Goal: Information Seeking & Learning: Check status

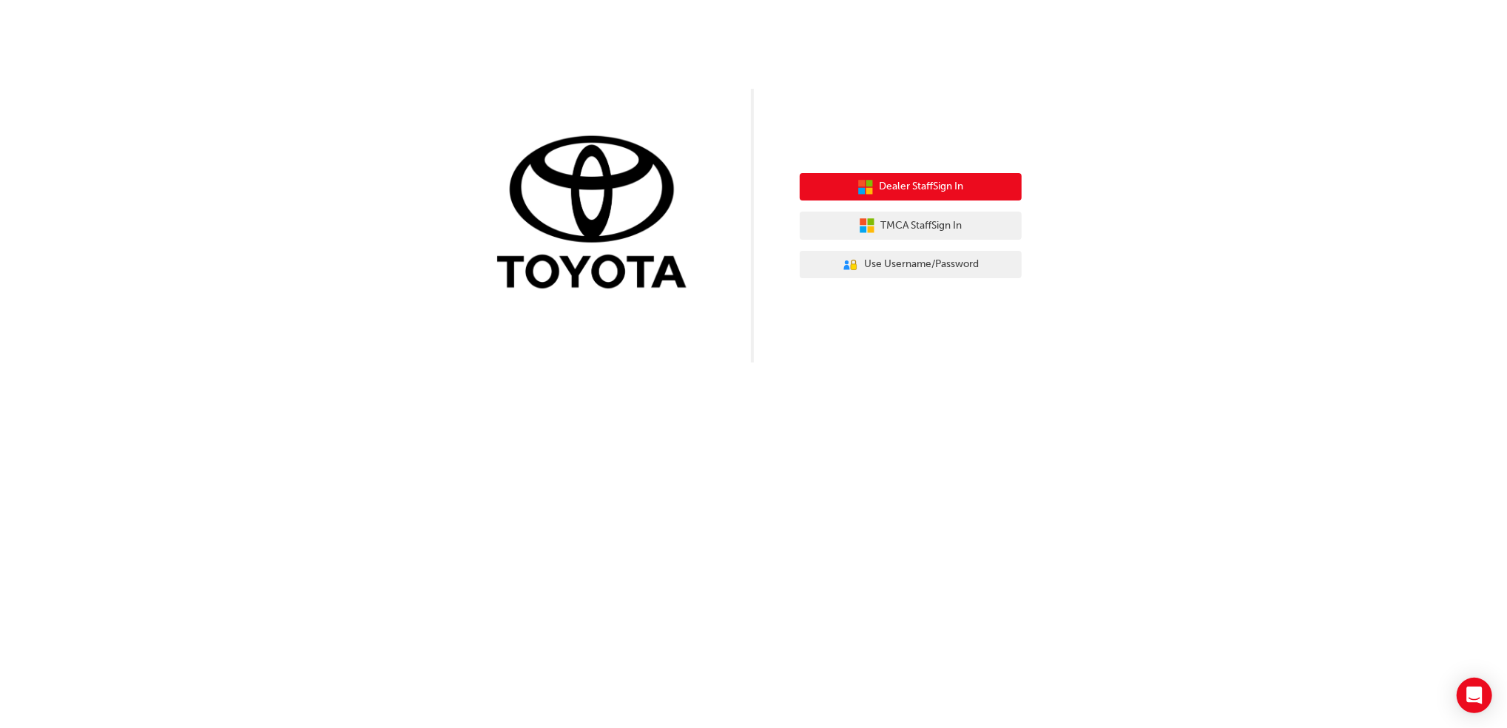
click at [917, 192] on span "Dealer Staff Sign In" at bounding box center [921, 186] width 84 height 17
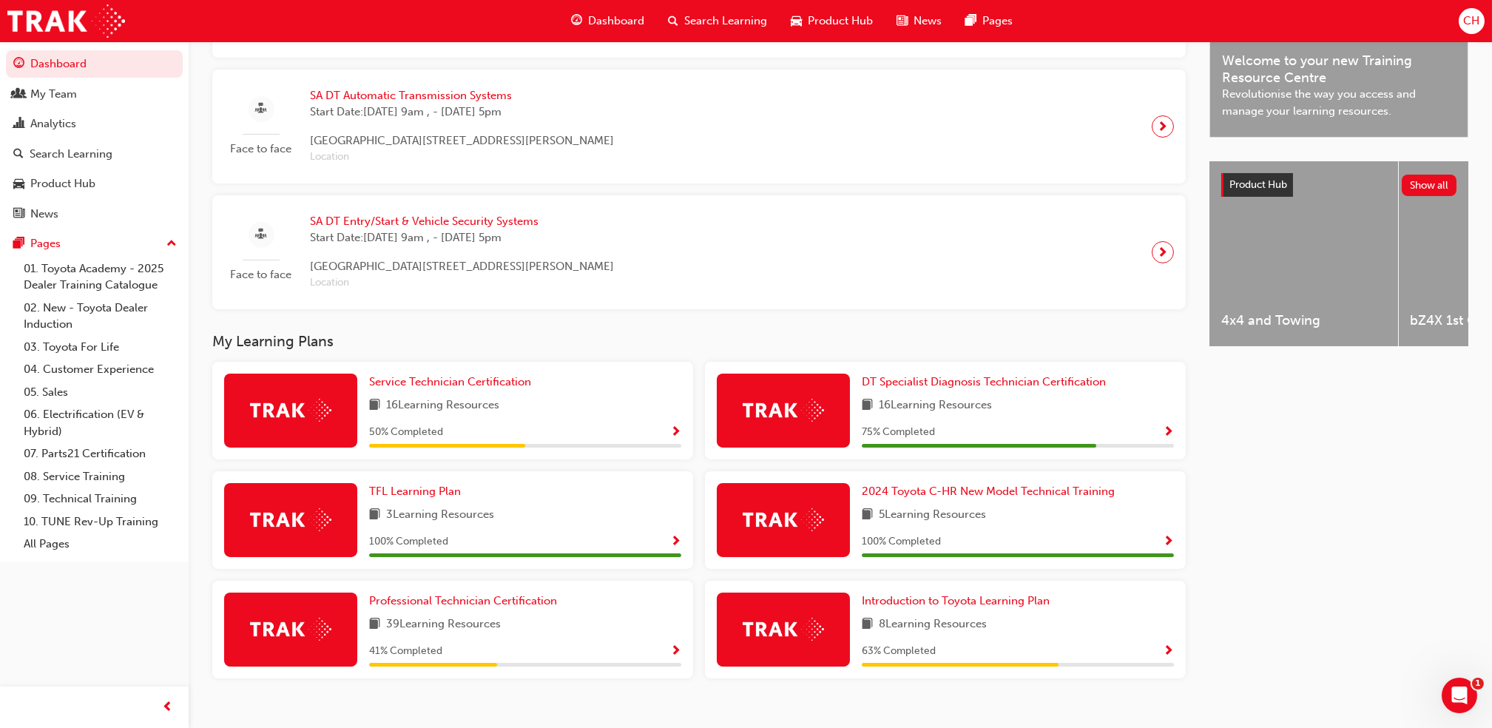
scroll to position [490, 0]
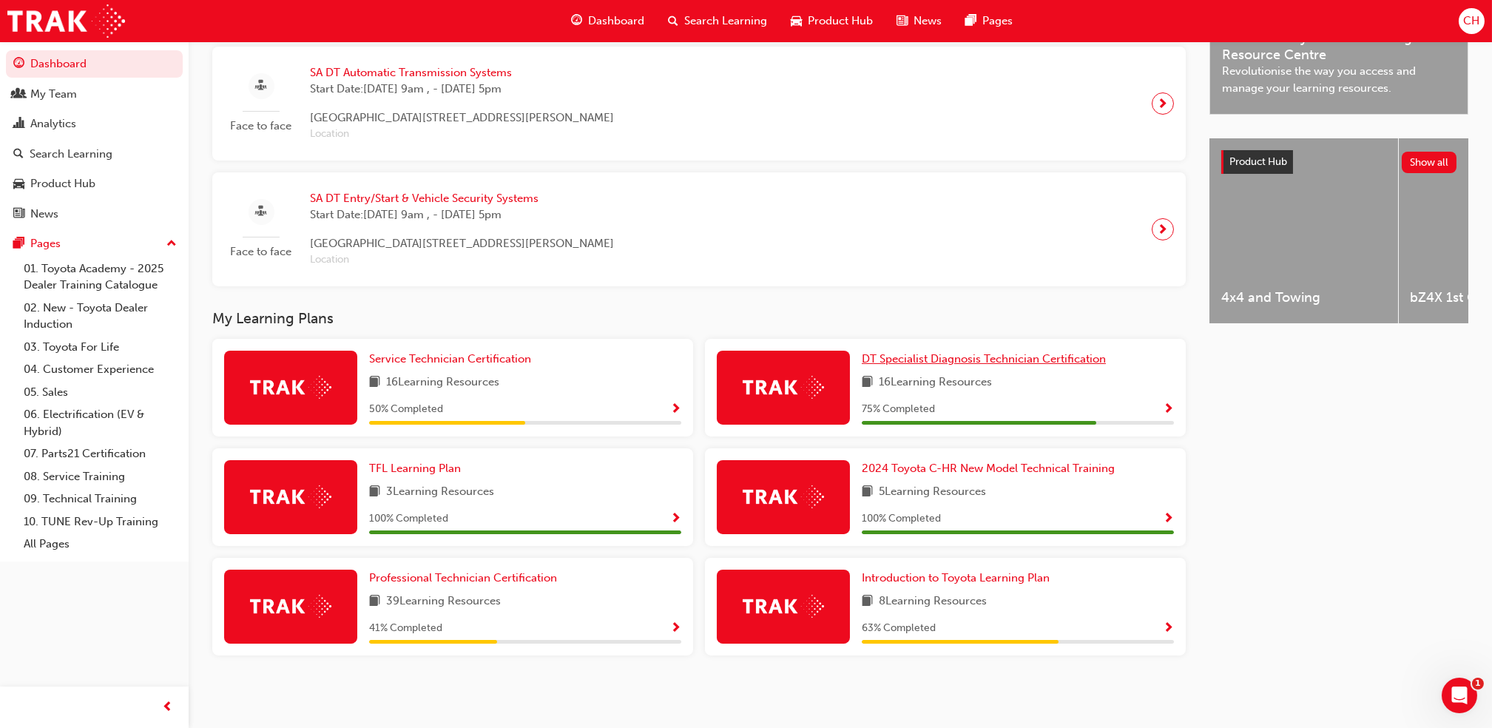
click at [1038, 354] on span "DT Specialist Diagnosis Technician Certification" at bounding box center [984, 358] width 244 height 13
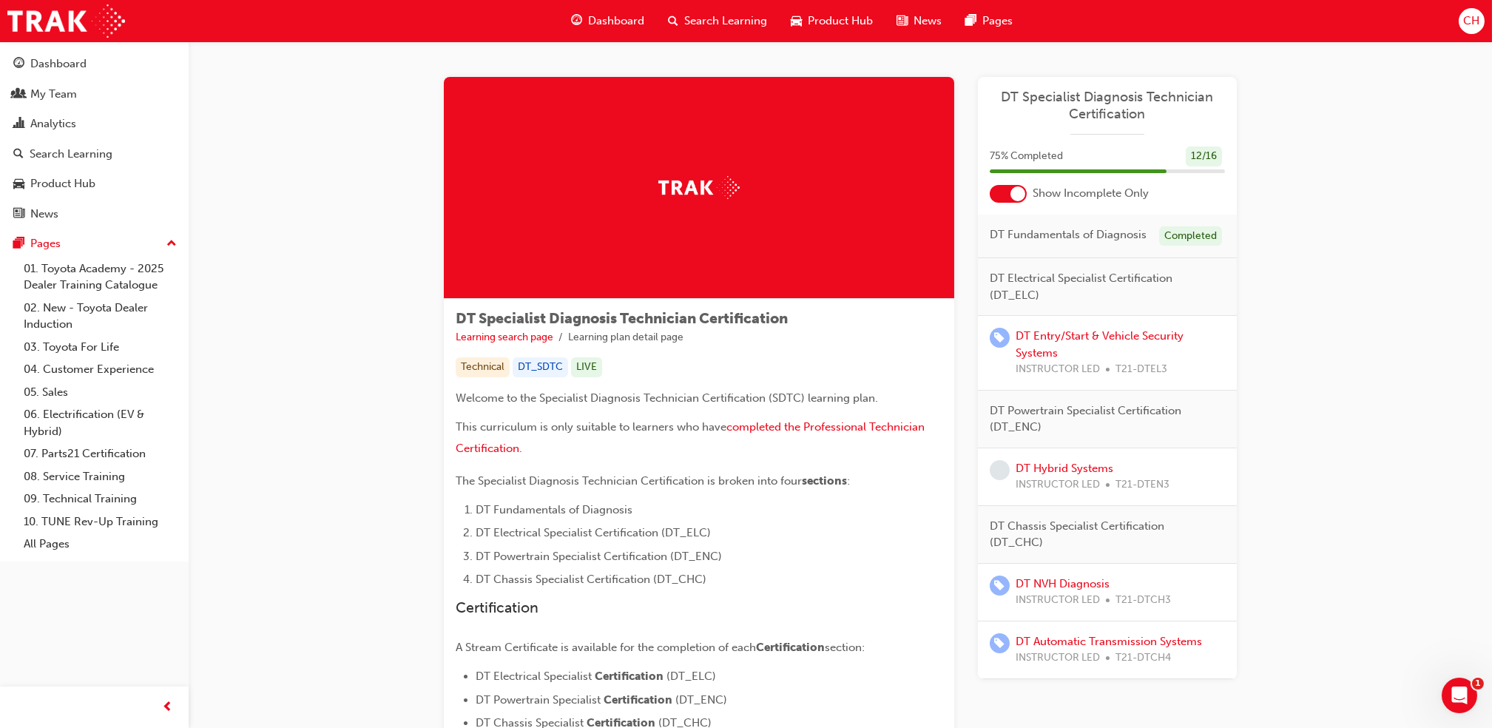
click at [1015, 202] on div "DT Specialist Diagnosis Technician Certification 75 % Completed 12 / 16 Show In…" at bounding box center [1107, 378] width 259 height 602
click at [1018, 196] on div at bounding box center [1017, 193] width 15 height 15
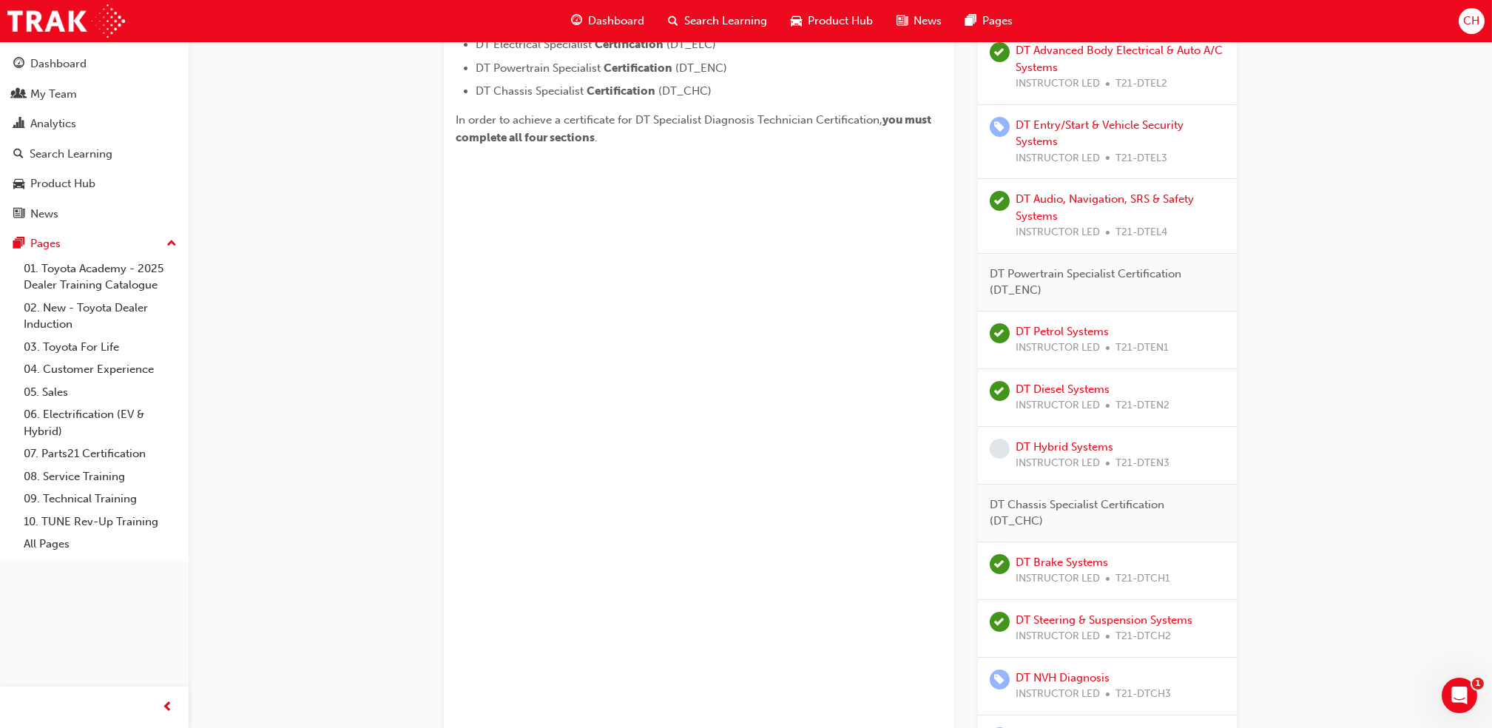
scroll to position [785, 0]
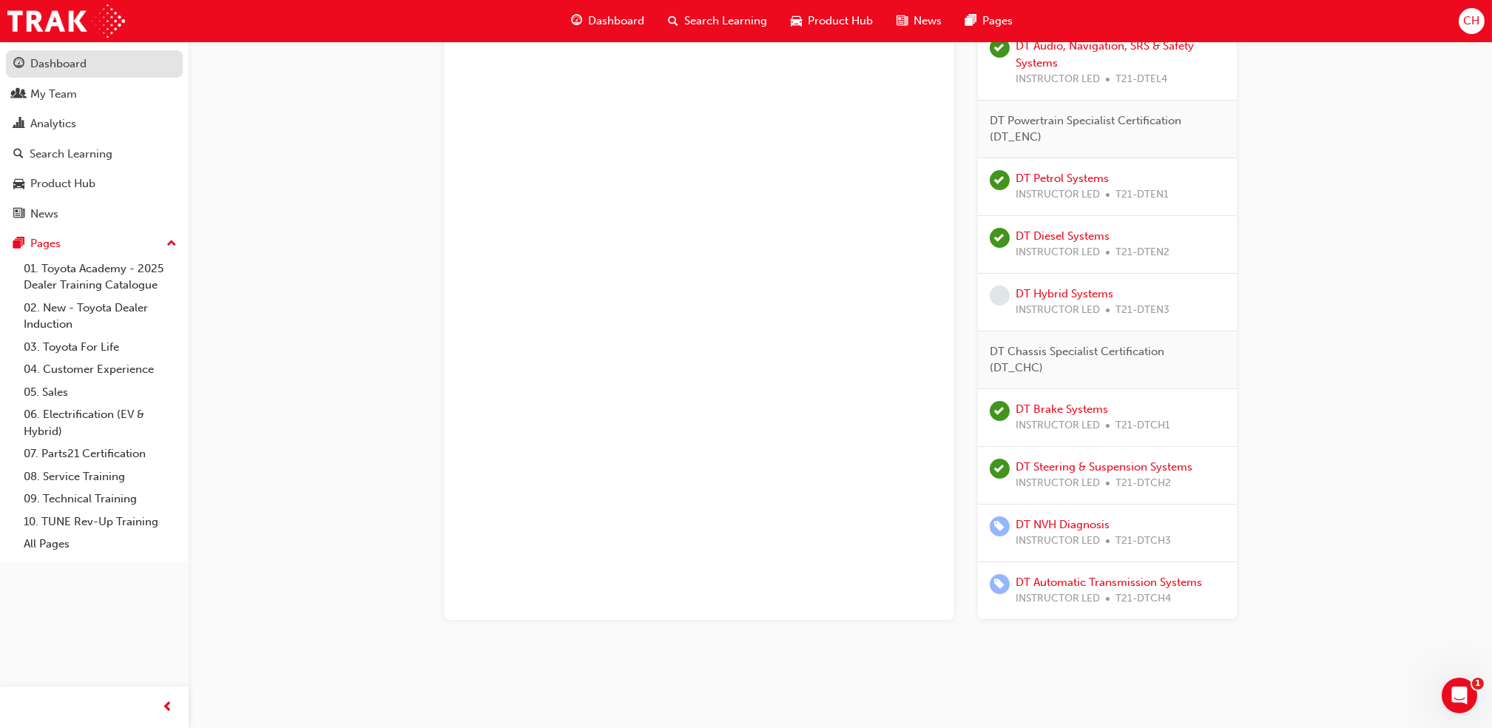
click at [147, 59] on div "Dashboard" at bounding box center [94, 64] width 162 height 18
